Goal: Task Accomplishment & Management: Use online tool/utility

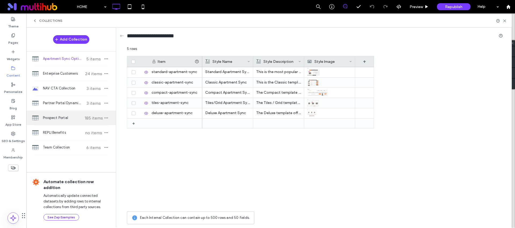
click at [72, 118] on span "Prospect Portal" at bounding box center [63, 117] width 40 height 5
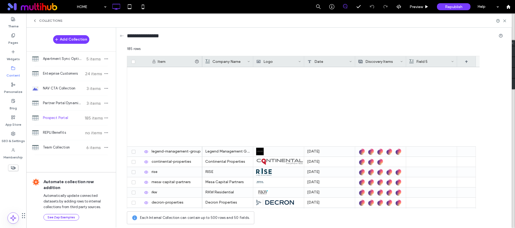
scroll to position [1753, 0]
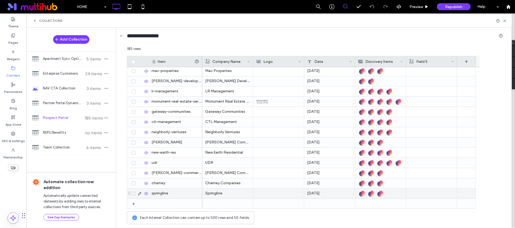
click at [381, 191] on img at bounding box center [380, 193] width 8 height 8
click at [380, 193] on img at bounding box center [380, 194] width 8 height 8
click at [380, 195] on img at bounding box center [380, 194] width 8 height 8
click at [383, 194] on img at bounding box center [380, 194] width 8 height 8
click at [382, 194] on img at bounding box center [380, 194] width 8 height 8
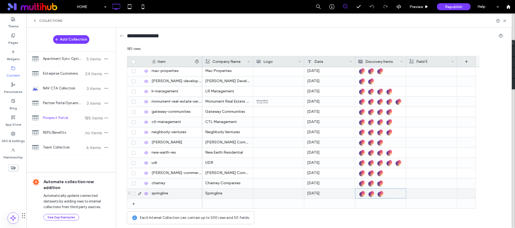
click at [380, 193] on img at bounding box center [380, 194] width 8 height 8
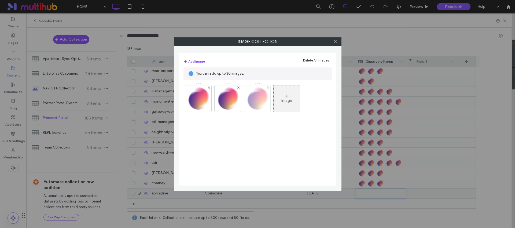
click at [257, 103] on img at bounding box center [257, 98] width 26 height 26
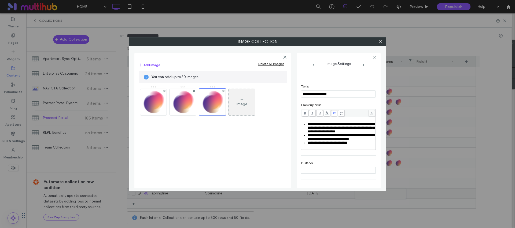
scroll to position [96, 0]
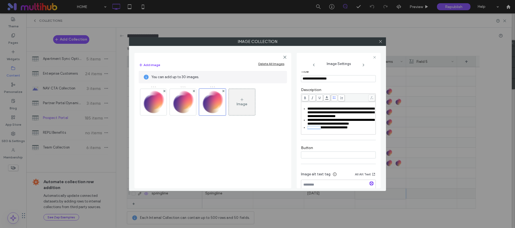
drag, startPoint x: 325, startPoint y: 134, endPoint x: 307, endPoint y: 134, distance: 17.7
click at [307, 129] on span "**********" at bounding box center [327, 126] width 40 height 3
click at [381, 42] on icon at bounding box center [380, 41] width 4 height 4
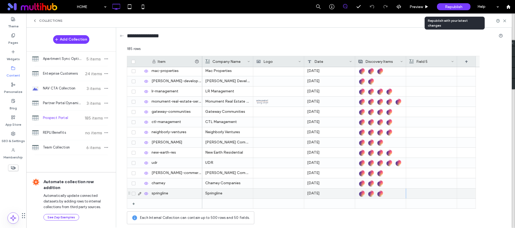
click at [447, 7] on span "Republish" at bounding box center [453, 7] width 17 height 5
